Goal: Check status: Check status

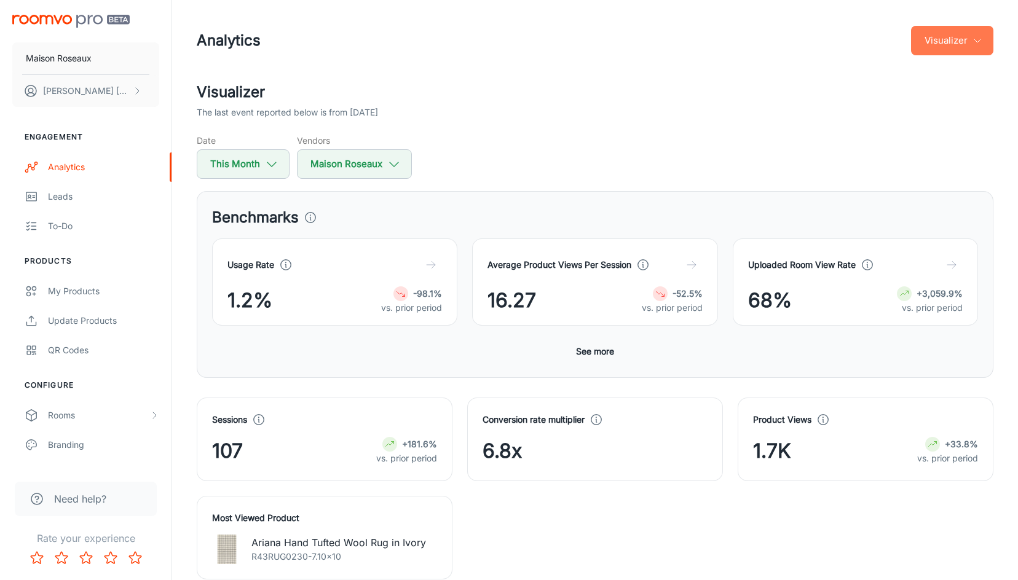
click at [943, 33] on button "Visualizer" at bounding box center [952, 41] width 82 height 30
click at [957, 94] on li "Visualizer" at bounding box center [960, 93] width 65 height 22
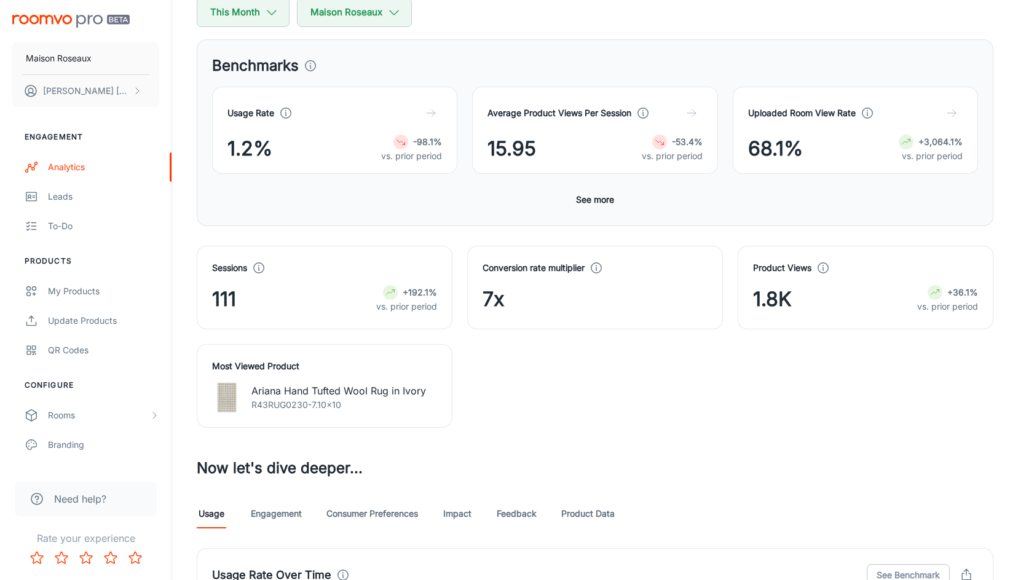
scroll to position [320, 0]
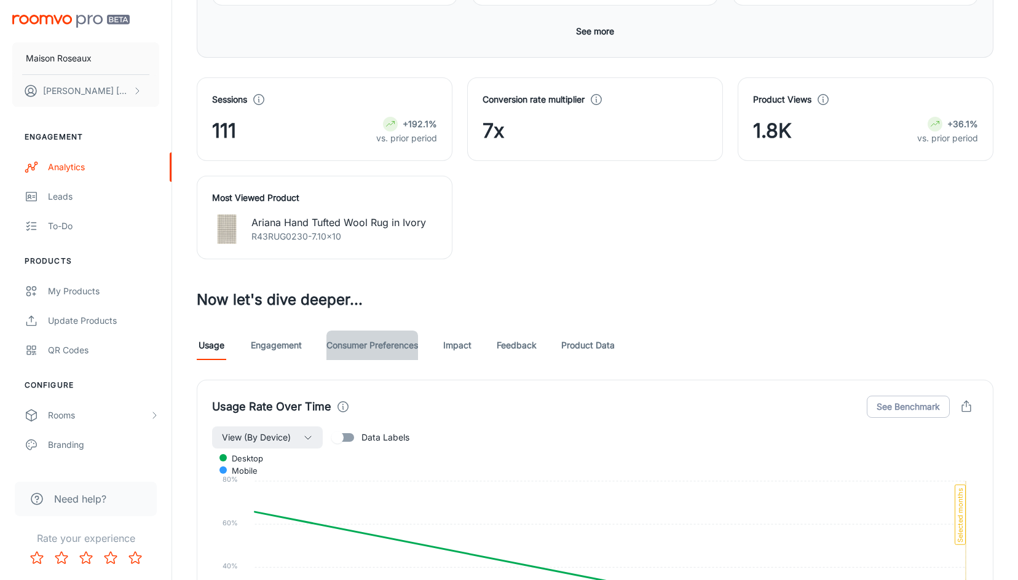
click at [394, 344] on link "Consumer Preferences" at bounding box center [372, 346] width 92 height 30
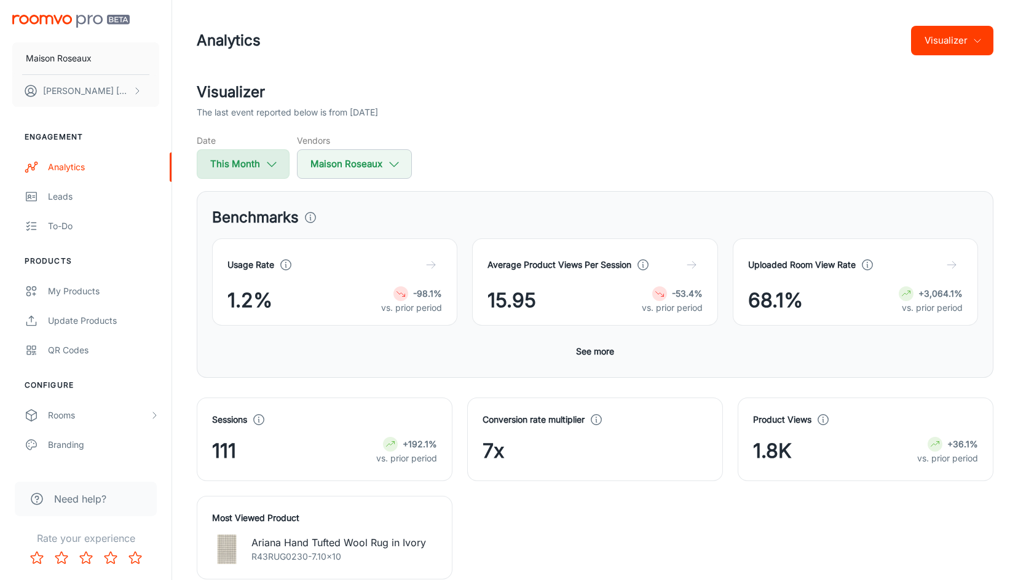
click at [275, 167] on icon "button" at bounding box center [272, 164] width 14 height 14
select select "9"
select select "2025"
select select "9"
select select "2025"
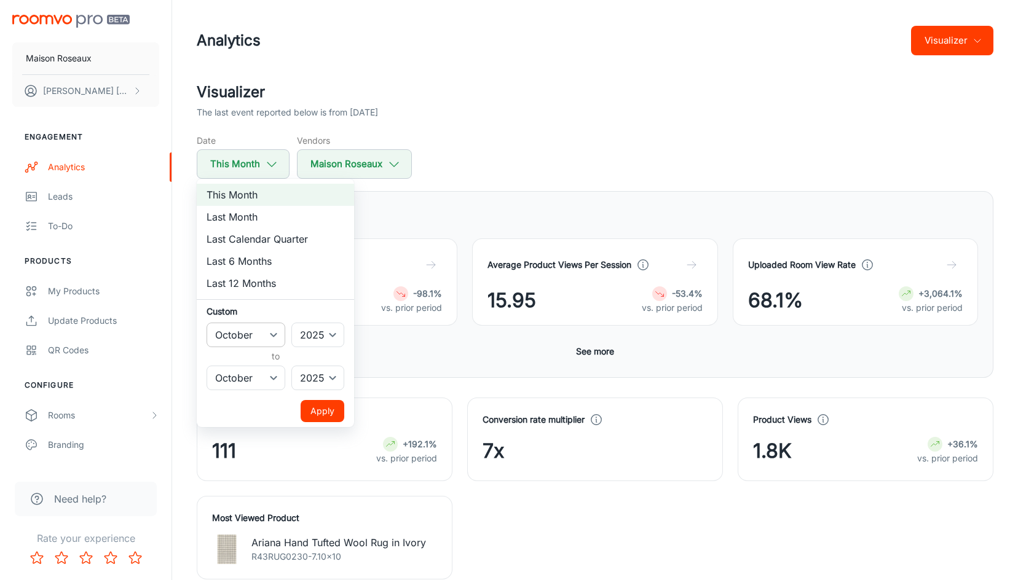
click at [274, 333] on select "January February March April May June July August September October November De…" at bounding box center [246, 335] width 79 height 25
click at [207, 323] on select "January February March April May June July August September October November De…" at bounding box center [246, 335] width 79 height 25
click at [330, 330] on select "2022 2023 2024 2025" at bounding box center [317, 335] width 53 height 25
click at [292, 323] on select "2022 2023 2024 2025" at bounding box center [317, 335] width 53 height 25
click at [272, 336] on select "January February March April May June July August September October November De…" at bounding box center [246, 335] width 79 height 25
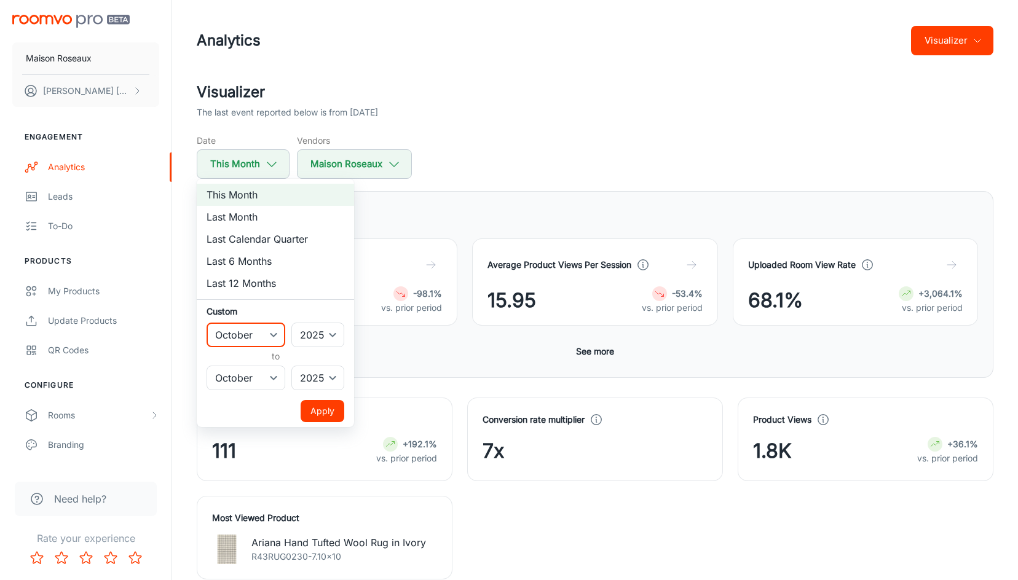
click at [694, 118] on div at bounding box center [509, 290] width 1018 height 580
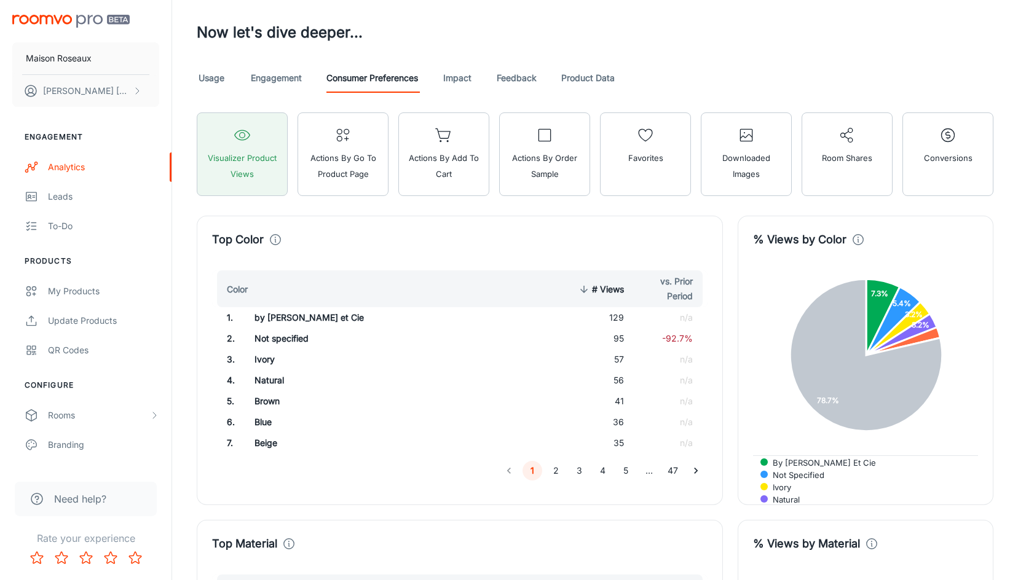
scroll to position [587, 0]
